Goal: Information Seeking & Learning: Check status

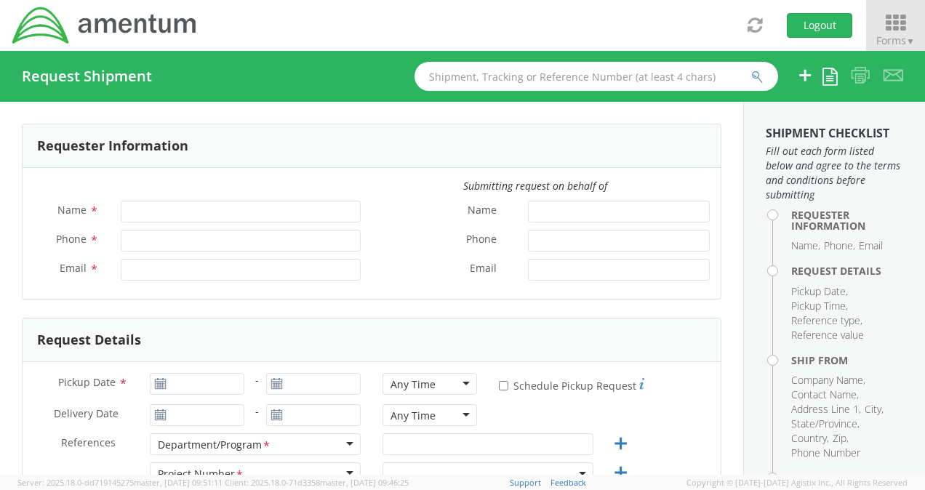
click at [884, 43] on span "Forms ▼" at bounding box center [895, 40] width 39 height 14
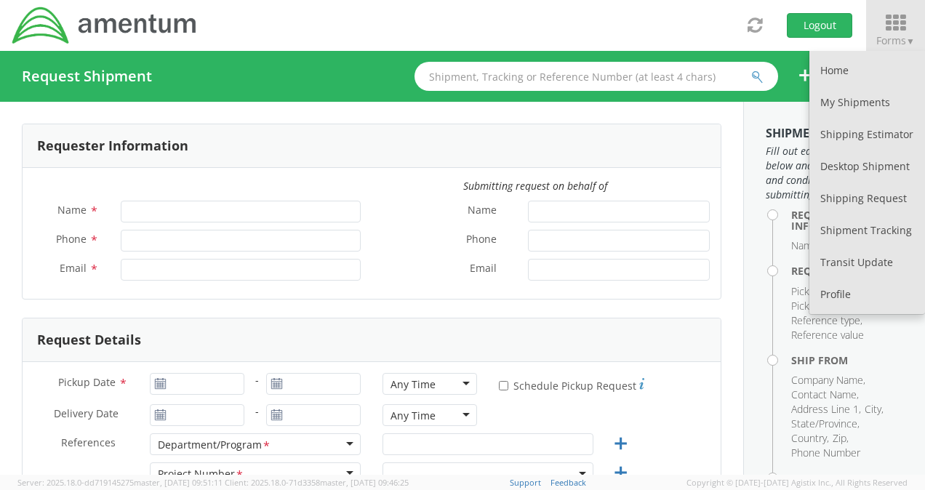
type input "[PERSON_NAME]"
type input "+1-725-324-2605"
type input "[PERSON_NAME][EMAIL_ADDRESS][DOMAIN_NAME]"
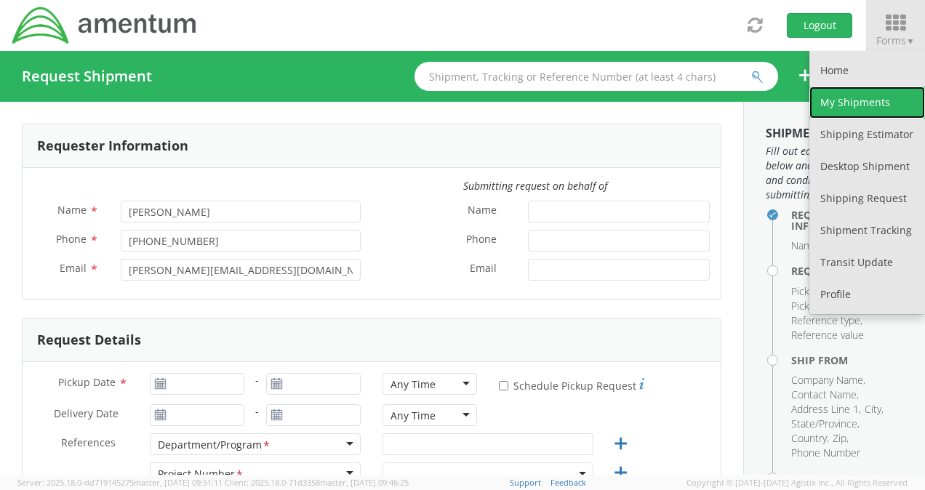
click at [880, 97] on link "My Shipments" at bounding box center [867, 103] width 116 height 32
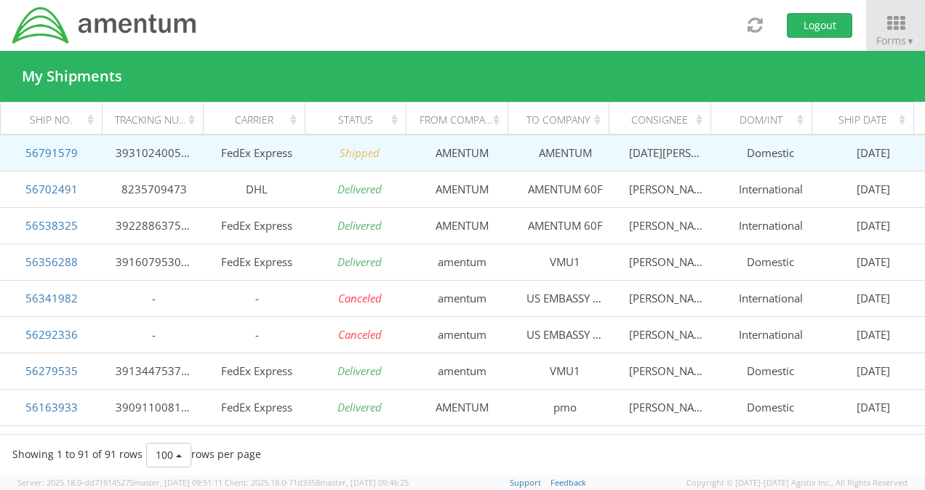
click at [173, 155] on td "393102400540" at bounding box center [154, 153] width 103 height 36
copy td "393102400540"
